Goal: Task Accomplishment & Management: Complete application form

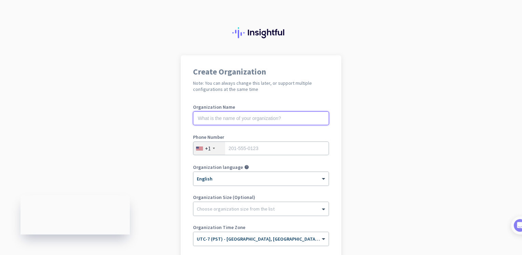
click at [287, 115] on input "text" at bounding box center [261, 118] width 136 height 14
click at [269, 119] on input "text" at bounding box center [261, 118] width 136 height 14
click at [304, 208] on div at bounding box center [260, 207] width 135 height 7
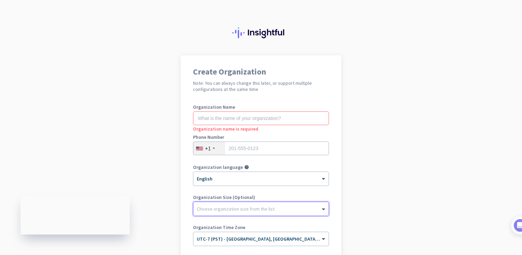
click at [304, 208] on div at bounding box center [260, 207] width 135 height 7
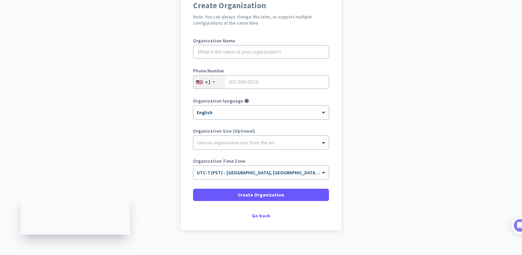
scroll to position [67, 0]
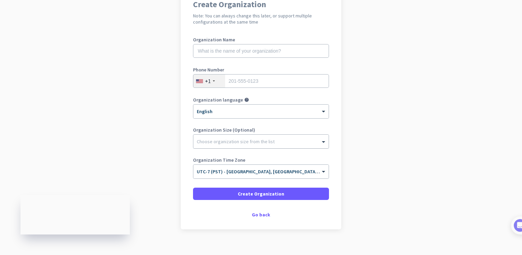
click at [273, 145] on div "Choose organization size from the list" at bounding box center [260, 142] width 135 height 14
click at [305, 139] on div at bounding box center [260, 139] width 135 height 7
click at [347, 139] on app-onboarding-organization "Create Organization Note: You can always change this later, or support multiple…" at bounding box center [261, 126] width 522 height 276
click at [259, 216] on div "Go back" at bounding box center [261, 214] width 136 height 5
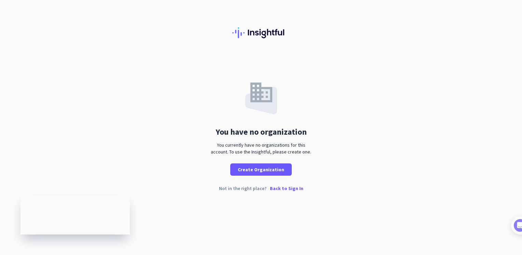
click at [292, 189] on p "Back to Sign In" at bounding box center [287, 188] width 34 height 5
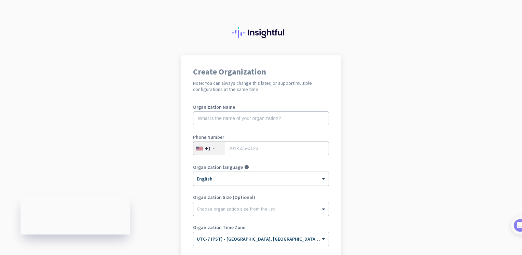
click at [364, 135] on app-onboarding-organization "Create Organization Note: You can always change this later, or support multiple…" at bounding box center [261, 193] width 522 height 276
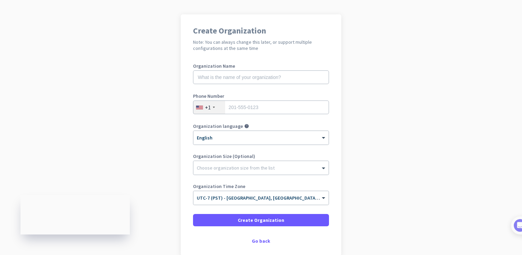
scroll to position [27, 0]
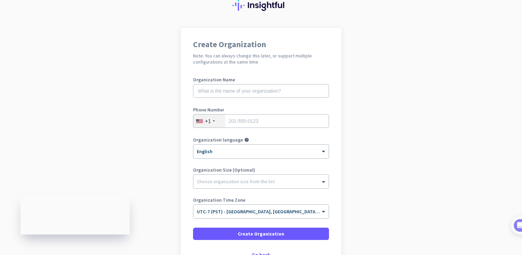
click at [417, 83] on app-onboarding-organization "Create Organization Note: You can always change this later, or support multiple…" at bounding box center [261, 166] width 522 height 276
click at [443, 176] on app-onboarding-organization "Create Organization Note: You can always change this later, or support multiple…" at bounding box center [261, 166] width 522 height 276
